Goal: Information Seeking & Learning: Learn about a topic

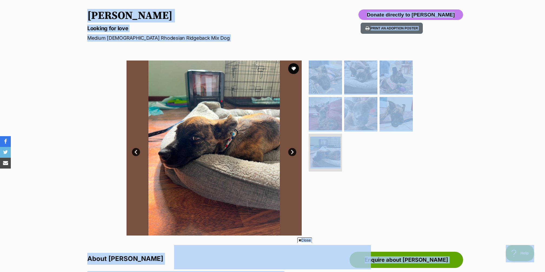
click at [206, 29] on p "Looking for love" at bounding box center [201, 29] width 229 height 8
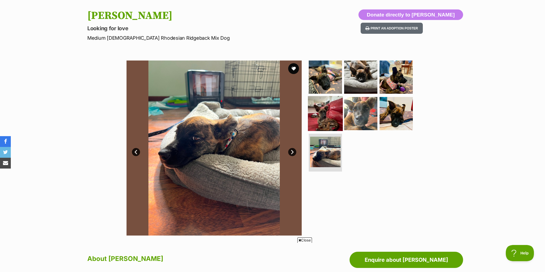
click at [328, 113] on img at bounding box center [325, 113] width 35 height 35
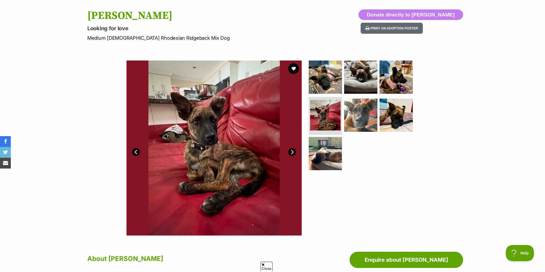
click at [129, 150] on img at bounding box center [213, 148] width 175 height 175
click at [139, 150] on link "Prev" at bounding box center [136, 152] width 8 height 8
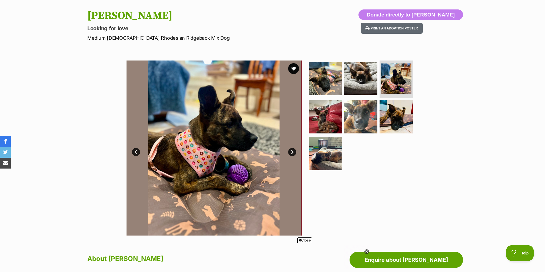
click at [138, 150] on link "Prev" at bounding box center [136, 152] width 8 height 8
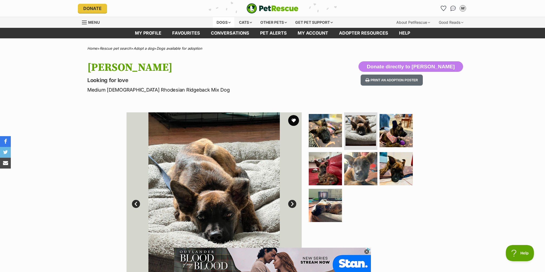
click at [228, 20] on div "Dogs" at bounding box center [224, 22] width 22 height 11
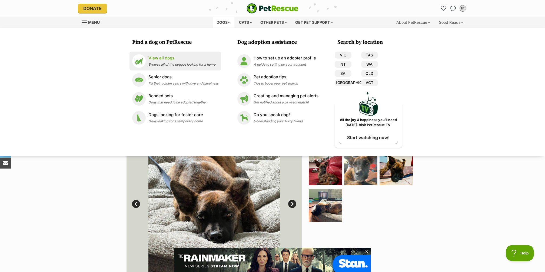
click at [162, 60] on p "View all dogs" at bounding box center [181, 58] width 67 height 6
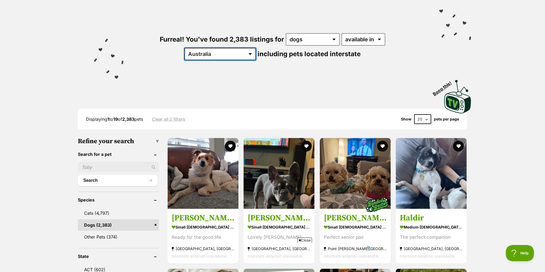
click at [256, 48] on select "Australia ACT NSW NT QLD SA TAS VIC WA" at bounding box center [220, 54] width 72 height 12
select select "VIC"
click at [256, 48] on select "Australia ACT NSW NT QLD SA TAS VIC WA" at bounding box center [220, 54] width 72 height 12
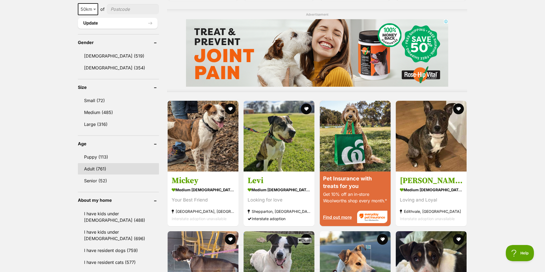
scroll to position [431, 0]
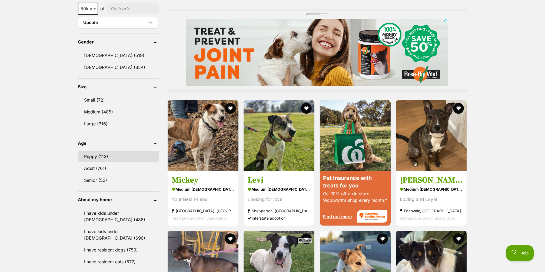
click at [109, 160] on link "Puppy (113)" at bounding box center [118, 156] width 81 height 11
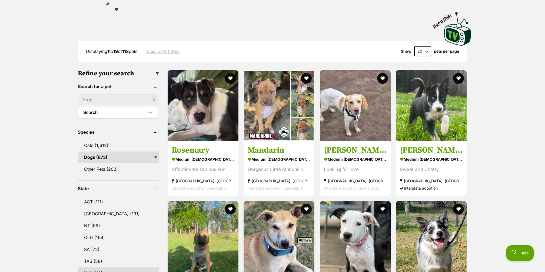
scroll to position [113, 0]
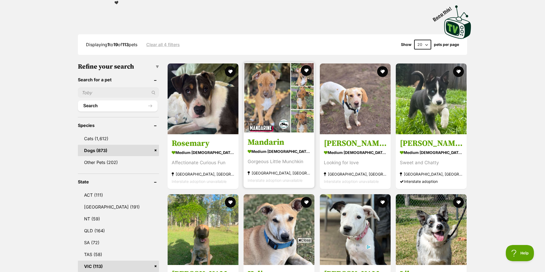
click at [284, 108] on img at bounding box center [278, 97] width 71 height 71
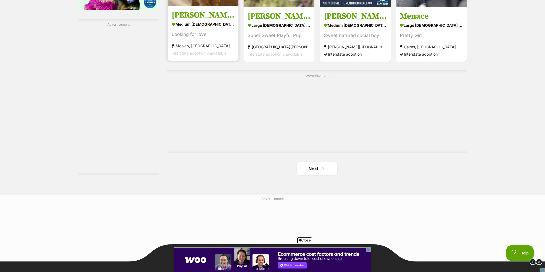
scroll to position [913, 0]
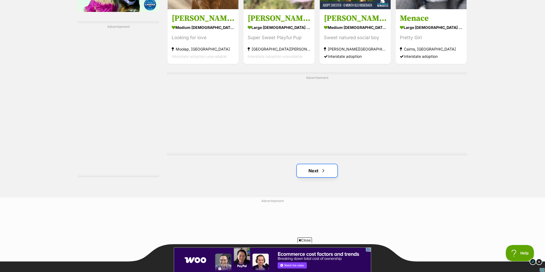
click at [323, 172] on span "Next page" at bounding box center [322, 171] width 5 height 6
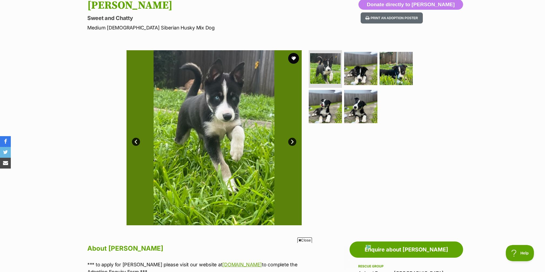
scroll to position [64, 0]
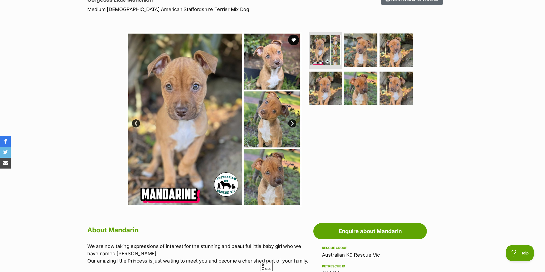
click at [295, 122] on link "Next" at bounding box center [292, 123] width 8 height 8
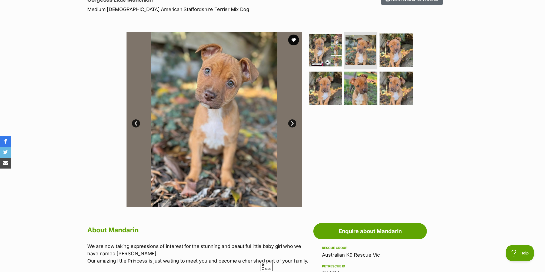
click at [293, 122] on link "Next" at bounding box center [292, 123] width 8 height 8
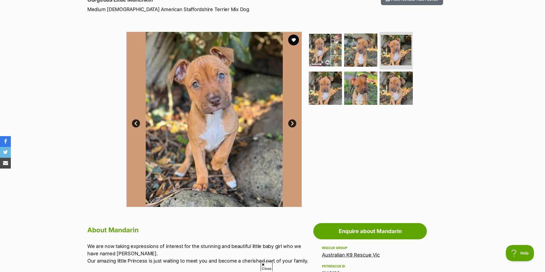
click at [293, 122] on link "Next" at bounding box center [292, 123] width 8 height 8
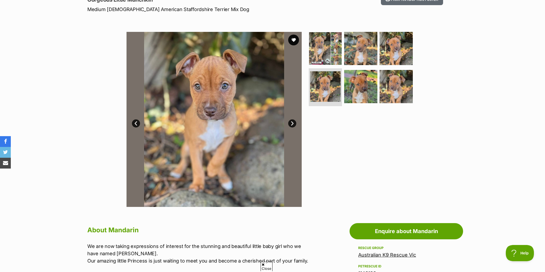
click at [293, 122] on link "Next" at bounding box center [292, 123] width 8 height 8
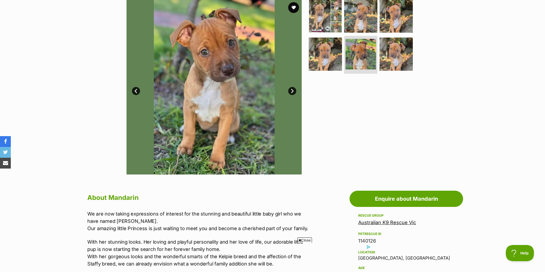
click at [289, 89] on link "Next" at bounding box center [292, 91] width 8 height 8
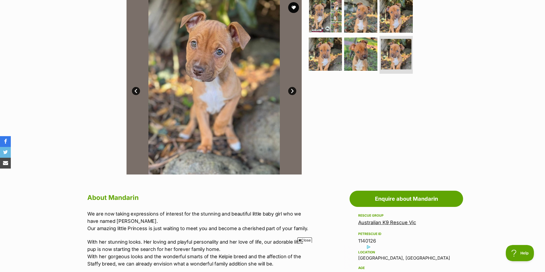
click at [290, 89] on link "Next" at bounding box center [292, 91] width 8 height 8
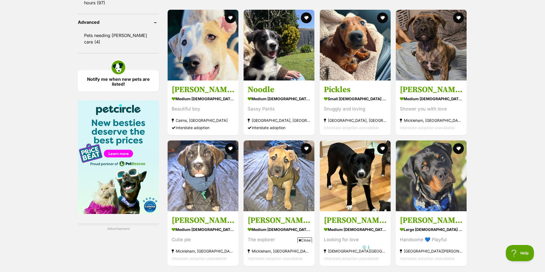
scroll to position [715, 0]
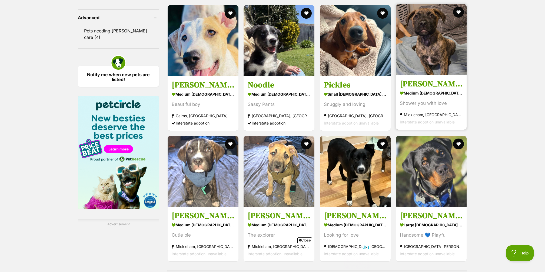
click at [433, 82] on h3 "[PERSON_NAME]" at bounding box center [431, 84] width 63 height 10
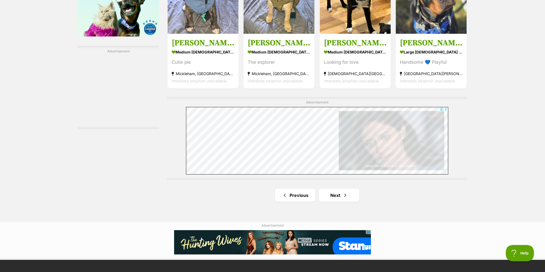
scroll to position [891, 0]
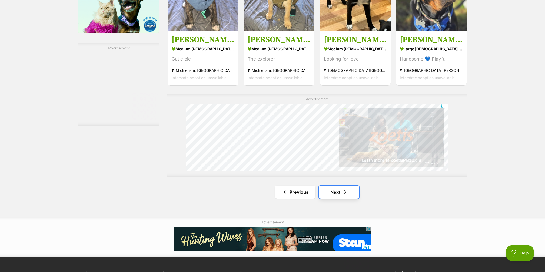
click at [340, 191] on link "Next" at bounding box center [339, 192] width 41 height 13
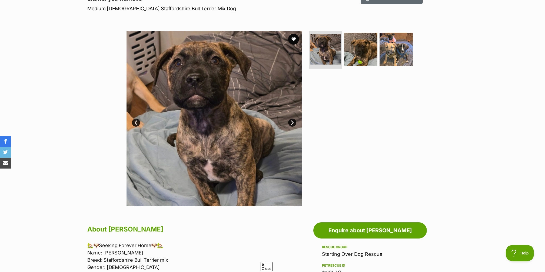
click at [290, 123] on link "Next" at bounding box center [292, 123] width 8 height 8
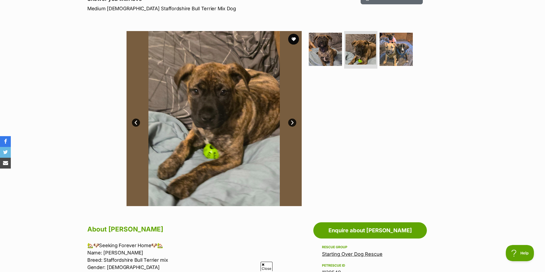
click at [290, 123] on link "Next" at bounding box center [292, 123] width 8 height 8
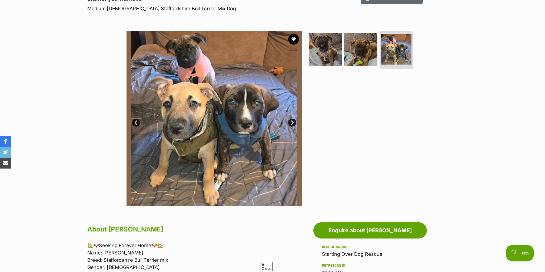
click at [290, 123] on link "Next" at bounding box center [292, 123] width 8 height 8
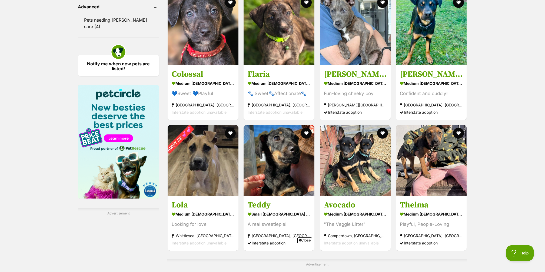
scroll to position [713, 0]
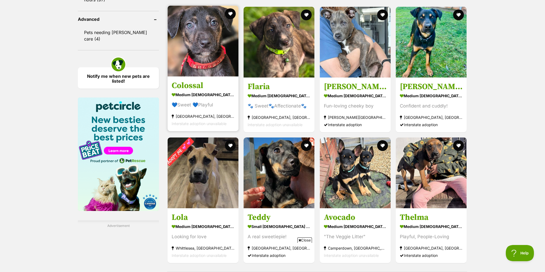
click at [196, 77] on link at bounding box center [203, 74] width 71 height 5
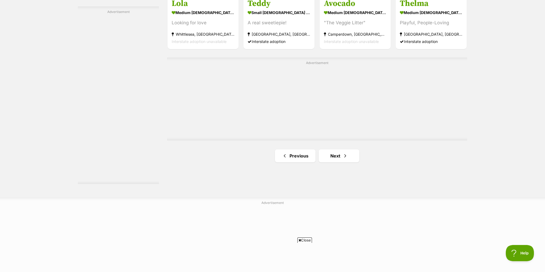
scroll to position [927, 0]
click at [345, 158] on span "Next page" at bounding box center [344, 156] width 5 height 6
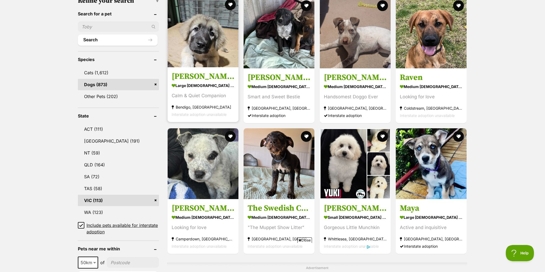
click at [200, 52] on img at bounding box center [203, 31] width 71 height 71
click at [201, 28] on img at bounding box center [203, 31] width 71 height 71
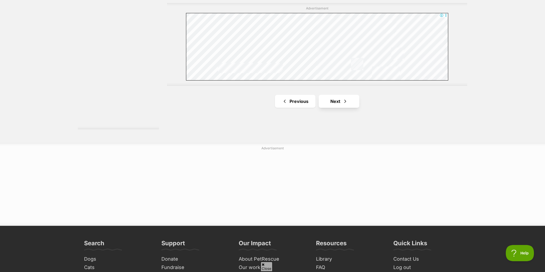
click at [343, 98] on span "Next page" at bounding box center [344, 101] width 5 height 6
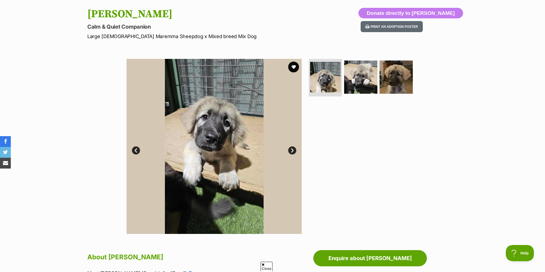
scroll to position [58, 0]
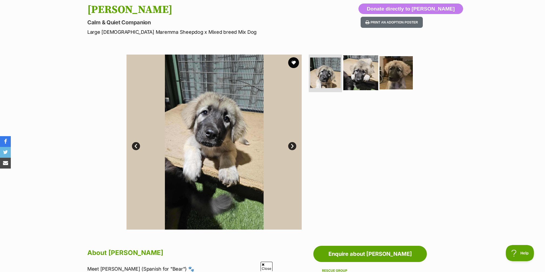
click at [353, 75] on img at bounding box center [360, 72] width 35 height 35
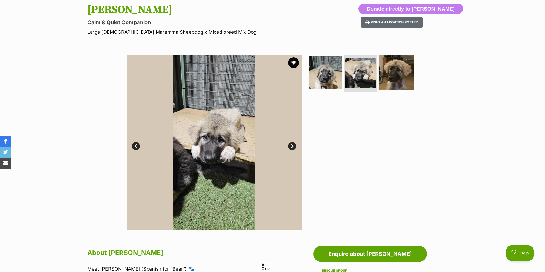
click at [387, 79] on img at bounding box center [396, 72] width 35 height 35
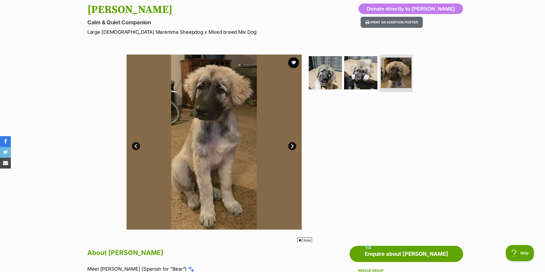
scroll to position [0, 0]
click at [325, 76] on img at bounding box center [325, 72] width 35 height 35
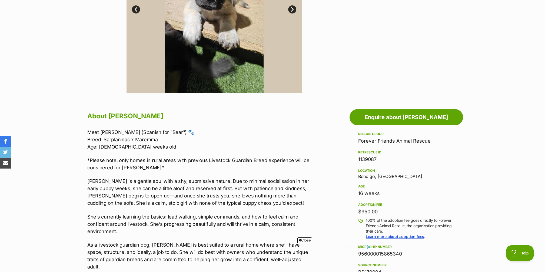
scroll to position [196, 0]
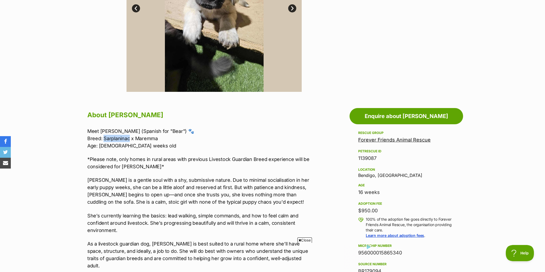
drag, startPoint x: 104, startPoint y: 136, endPoint x: 129, endPoint y: 137, distance: 24.9
click at [129, 137] on p "Meet [PERSON_NAME] (Spanish for "Bear") 🐾 Breed: Sarplaninac x Maremma Age: [DE…" at bounding box center [198, 139] width 223 height 22
copy p "Sarplaninac"
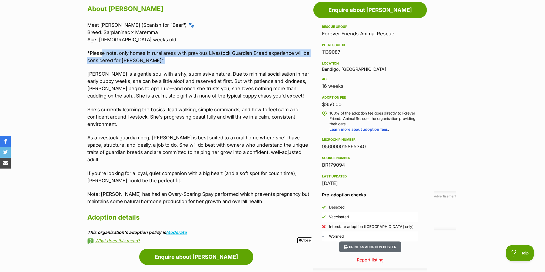
drag, startPoint x: 137, startPoint y: 65, endPoint x: 102, endPoint y: 54, distance: 37.1
click at [102, 54] on div "Meet [PERSON_NAME] (Spanish for "Bear") 🐾 Breed: Sarplaninac x Maremma Age: [DE…" at bounding box center [198, 113] width 223 height 184
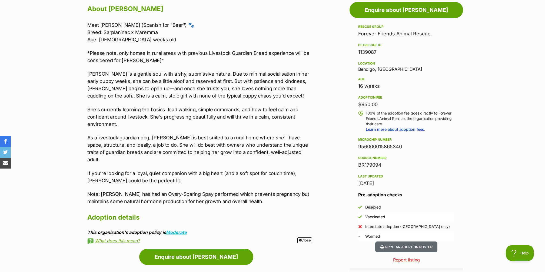
click at [119, 57] on p "*Please note, only homes in rural areas with previous Livestock Guardian Breed …" at bounding box center [198, 56] width 223 height 15
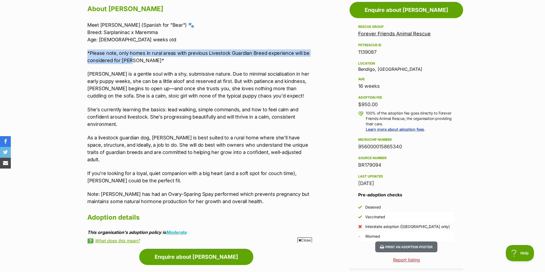
drag, startPoint x: 135, startPoint y: 58, endPoint x: 71, endPoint y: 48, distance: 65.1
click at [71, 48] on section "Home > Rescue pet search > Adopt a dog > Dogs available for adoption Osa Calm &…" at bounding box center [272, 148] width 545 height 807
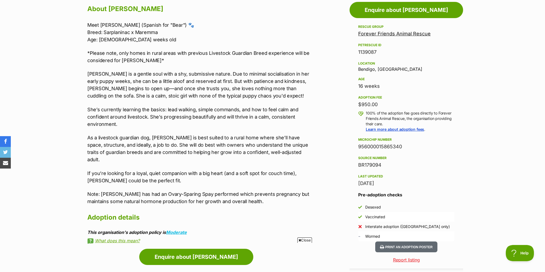
click at [108, 53] on p "*Please note, only homes in rural areas with previous Livestock Guardian Breed …" at bounding box center [198, 56] width 223 height 15
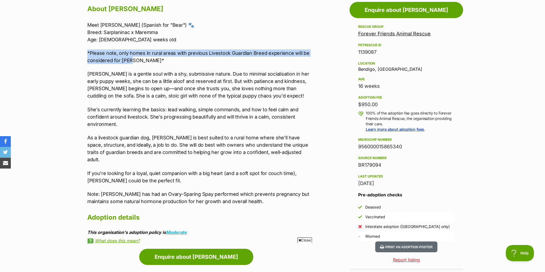
drag, startPoint x: 134, startPoint y: 63, endPoint x: 77, endPoint y: 50, distance: 58.2
click at [77, 50] on div "Donate to Osa Donate to [PERSON_NAME] at Forever Friends Animal Rescue via Shou…" at bounding box center [272, 273] width 397 height 555
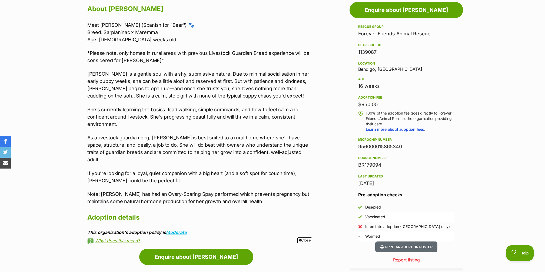
click at [133, 58] on p "*Please note, only homes in rural areas with previous Livestock Guardian Breed …" at bounding box center [198, 56] width 223 height 15
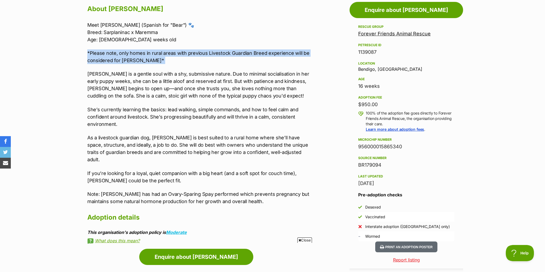
drag, startPoint x: 151, startPoint y: 64, endPoint x: 79, endPoint y: 52, distance: 73.7
click at [80, 53] on div "Donate to Osa Donate to [PERSON_NAME] at Forever Friends Animal Rescue via Shou…" at bounding box center [272, 273] width 397 height 555
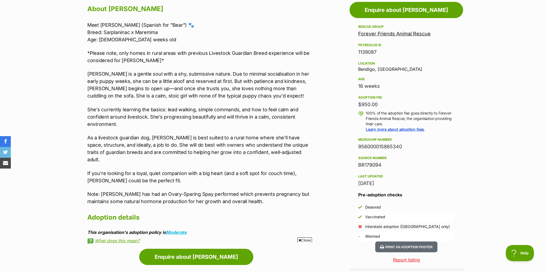
click at [233, 92] on p "[PERSON_NAME] is a gentle soul with a shy, submissive nature. Due to minimal so…" at bounding box center [198, 84] width 223 height 29
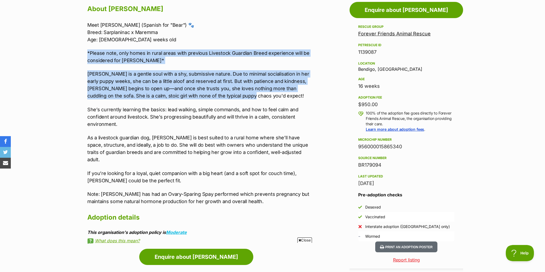
drag, startPoint x: 231, startPoint y: 98, endPoint x: 143, endPoint y: 45, distance: 102.2
click at [144, 45] on div "Meet [PERSON_NAME] (Spanish for "Bear") 🐾 Breed: Sarplaninac x Maremma Age: [DE…" at bounding box center [198, 113] width 223 height 184
click at [143, 45] on div "Meet [PERSON_NAME] (Spanish for "Bear") 🐾 Breed: Sarplaninac x Maremma Age: [DE…" at bounding box center [198, 113] width 223 height 184
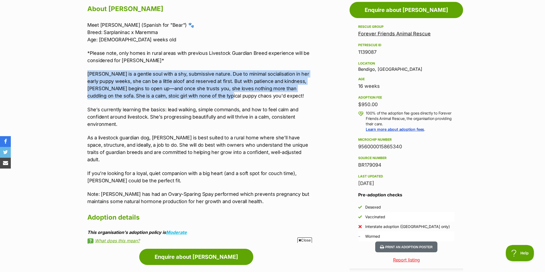
drag, startPoint x: 82, startPoint y: 71, endPoint x: 202, endPoint y: 99, distance: 123.2
click at [202, 98] on div "About [PERSON_NAME] Meet [PERSON_NAME] (Spanish for "Bear") 🐾 Breed: Sarplanina…" at bounding box center [196, 123] width 229 height 240
click at [202, 99] on p "[PERSON_NAME] is a gentle soul with a shy, submissive nature. Due to minimal so…" at bounding box center [198, 84] width 223 height 29
drag, startPoint x: 237, startPoint y: 105, endPoint x: 90, endPoint y: 69, distance: 151.3
click at [90, 69] on div "Meet [PERSON_NAME] (Spanish for "Bear") 🐾 Breed: Sarplaninac x Maremma Age: [DE…" at bounding box center [198, 113] width 223 height 184
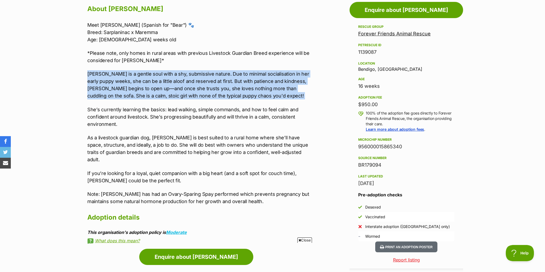
click at [90, 69] on div "Meet [PERSON_NAME] (Spanish for "Bear") 🐾 Breed: Sarplaninac x Maremma Age: [DE…" at bounding box center [198, 113] width 223 height 184
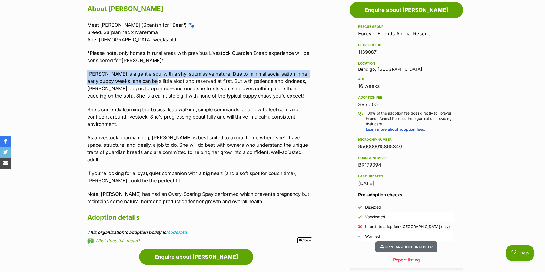
drag, startPoint x: 84, startPoint y: 69, endPoint x: 147, endPoint y: 85, distance: 64.9
click at [147, 85] on div "About [PERSON_NAME] Meet [PERSON_NAME] (Spanish for "Bear") 🐾 Breed: Sarplanina…" at bounding box center [196, 123] width 229 height 240
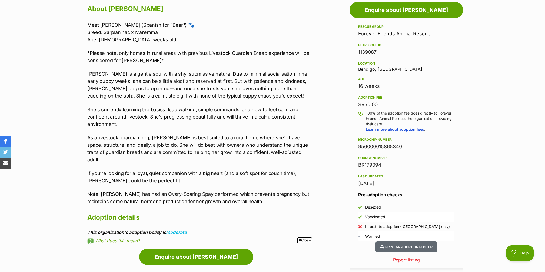
click at [147, 85] on p "[PERSON_NAME] is a gentle soul with a shy, submissive nature. Due to minimal so…" at bounding box center [198, 84] width 223 height 29
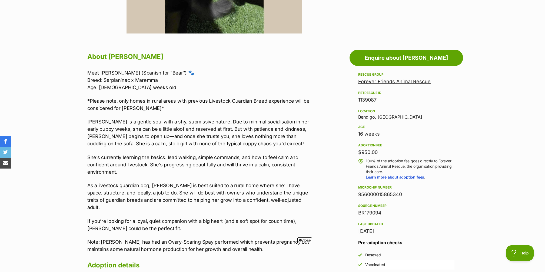
scroll to position [254, 0]
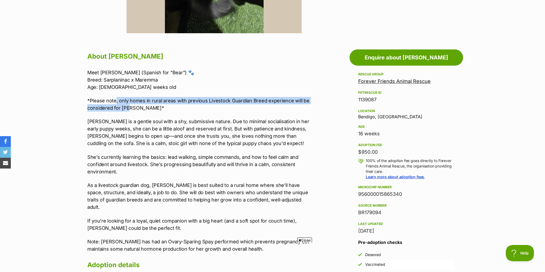
drag, startPoint x: 116, startPoint y: 101, endPoint x: 130, endPoint y: 109, distance: 16.4
click at [130, 110] on p "*Please note, only homes in rural areas with previous Livestock Guardian Breed …" at bounding box center [198, 104] width 223 height 15
click at [130, 109] on p "*Please note, only homes in rural areas with previous Livestock Guardian Breed …" at bounding box center [198, 104] width 223 height 15
drag, startPoint x: 138, startPoint y: 110, endPoint x: 97, endPoint y: 96, distance: 43.6
click at [97, 96] on div "Meet [PERSON_NAME] (Spanish for "Bear") 🐾 Breed: Sarplaninac x Maremma Age: [DE…" at bounding box center [198, 161] width 223 height 184
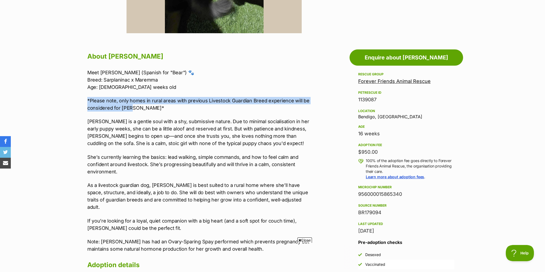
scroll to position [0, 0]
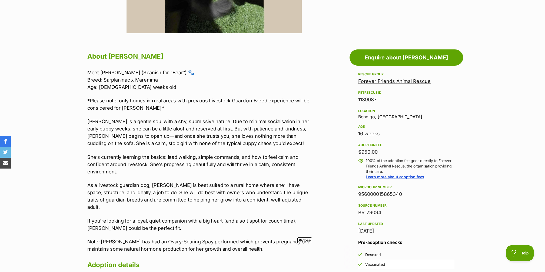
click at [121, 106] on p "*Please note, only homes in rural areas with previous Livestock Guardian Breed …" at bounding box center [198, 104] width 223 height 15
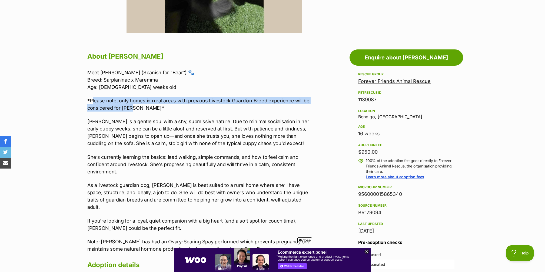
drag, startPoint x: 143, startPoint y: 109, endPoint x: 92, endPoint y: 100, distance: 51.8
click at [92, 100] on p "*Please note, only homes in rural areas with previous Livestock Guardian Breed …" at bounding box center [198, 104] width 223 height 15
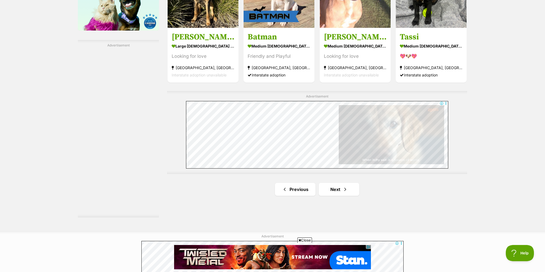
scroll to position [895, 0]
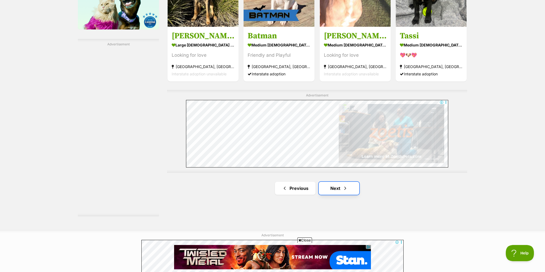
click at [352, 185] on link "Next" at bounding box center [339, 188] width 41 height 13
